Goal: Information Seeking & Learning: Learn about a topic

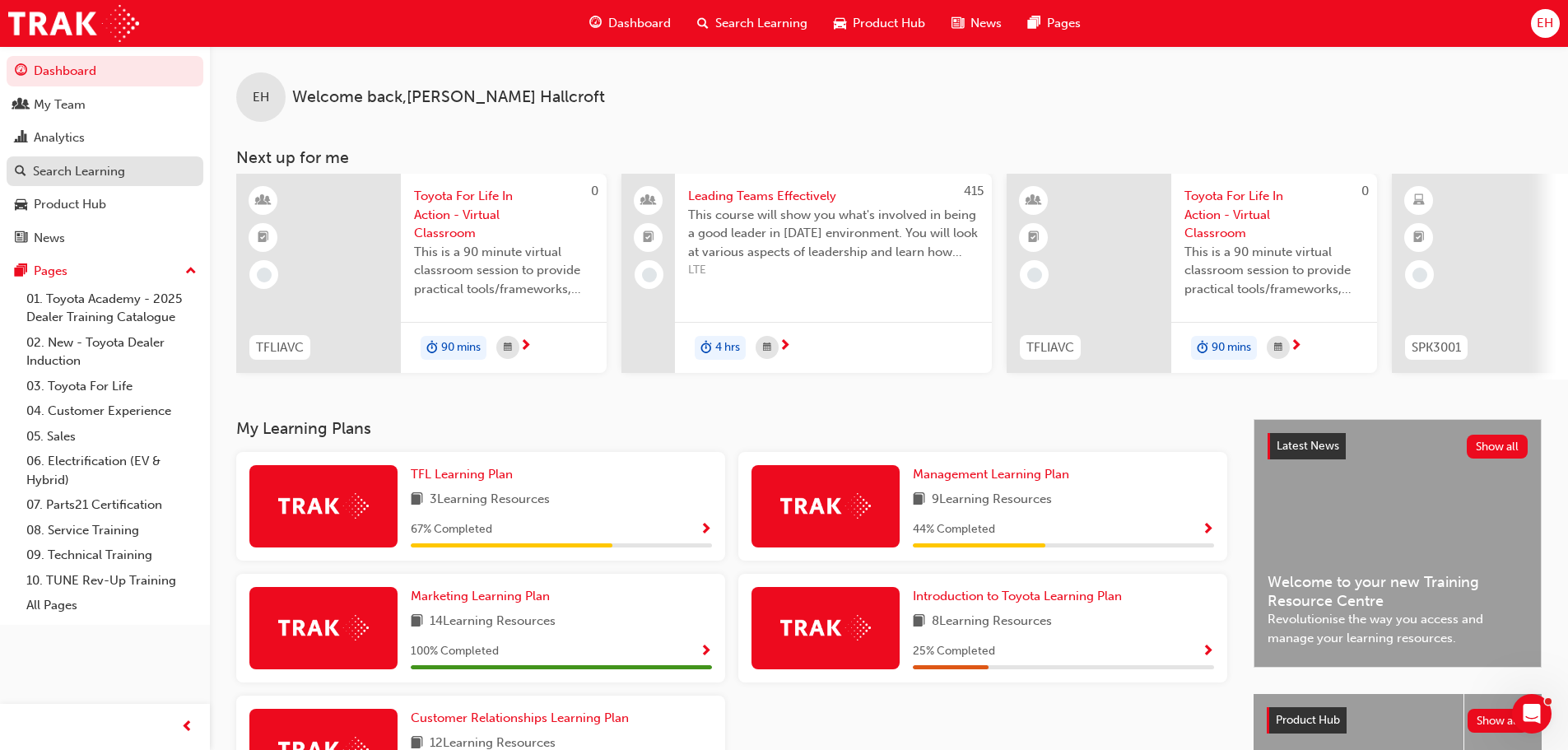
click at [64, 167] on div "Search Learning" at bounding box center [79, 171] width 92 height 19
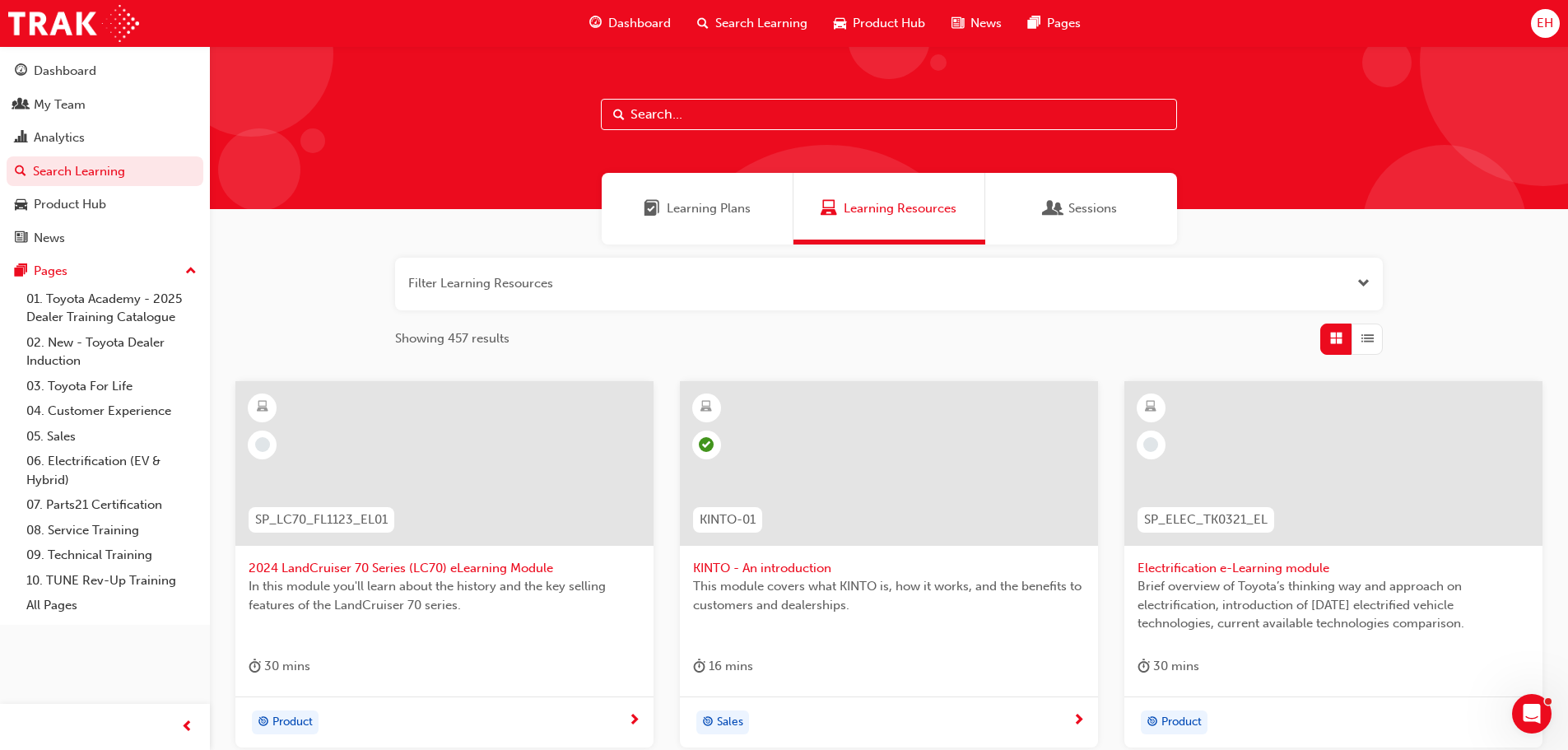
click at [706, 109] on input "text" at bounding box center [889, 114] width 576 height 31
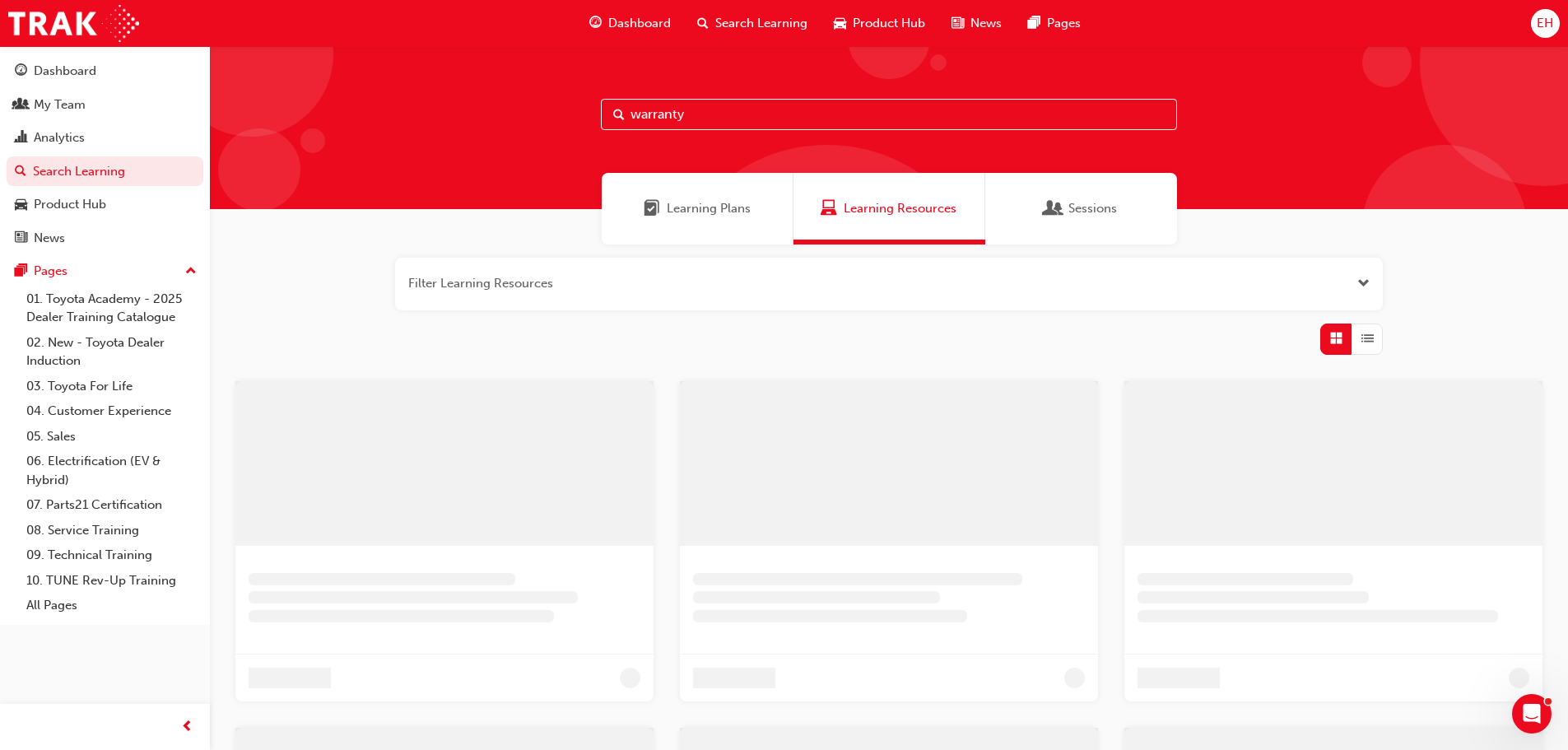
type input "warranty"
